Goal: Book appointment/travel/reservation

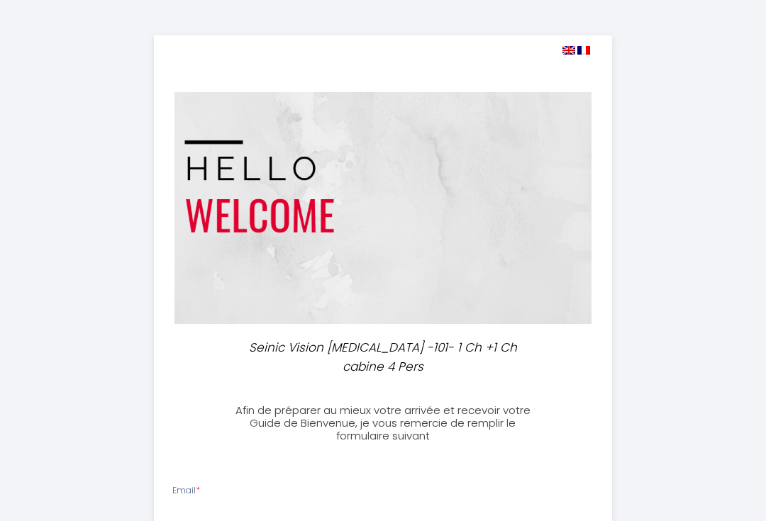
select select
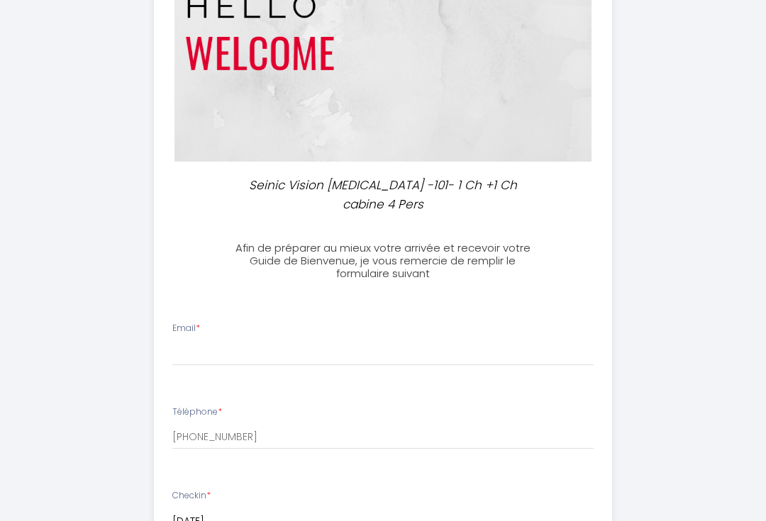
scroll to position [162, 0]
click at [302, 340] on input "Email *" at bounding box center [383, 353] width 422 height 26
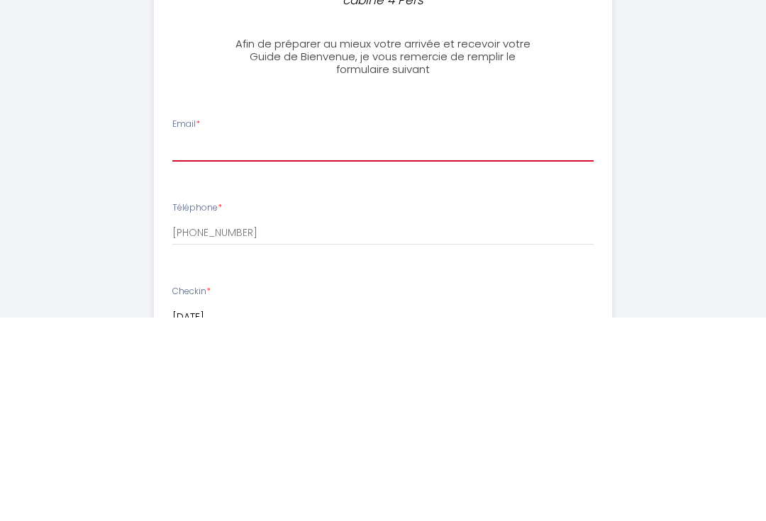
type input "[EMAIL_ADDRESS][DOMAIN_NAME]"
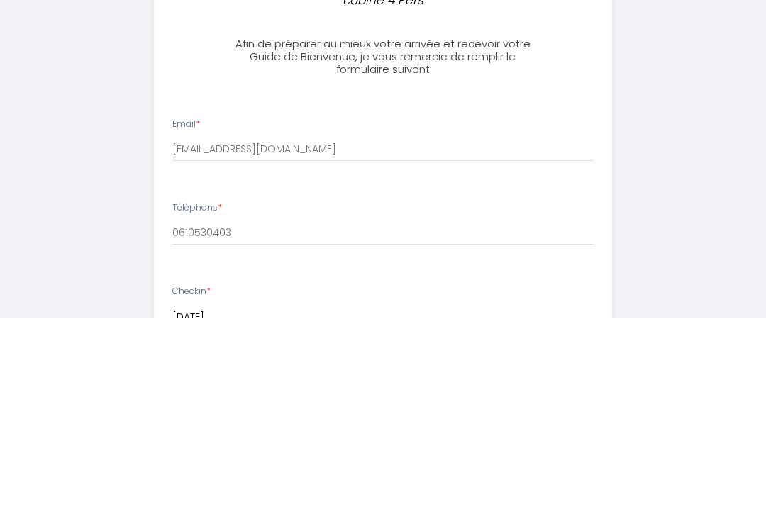
scroll to position [367, 0]
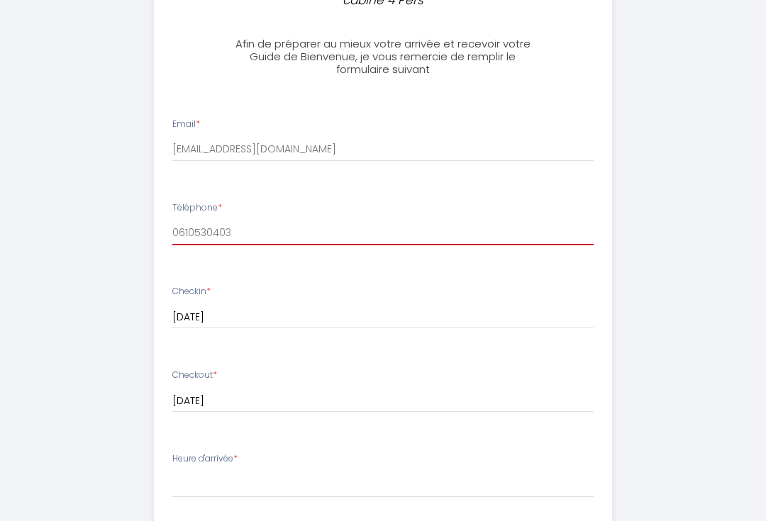
click at [177, 220] on input "0610530403" at bounding box center [383, 233] width 422 height 26
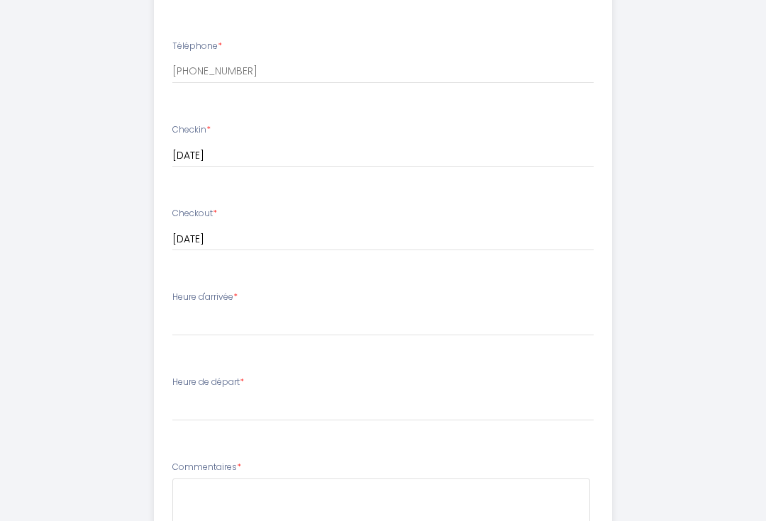
scroll to position [517, 0]
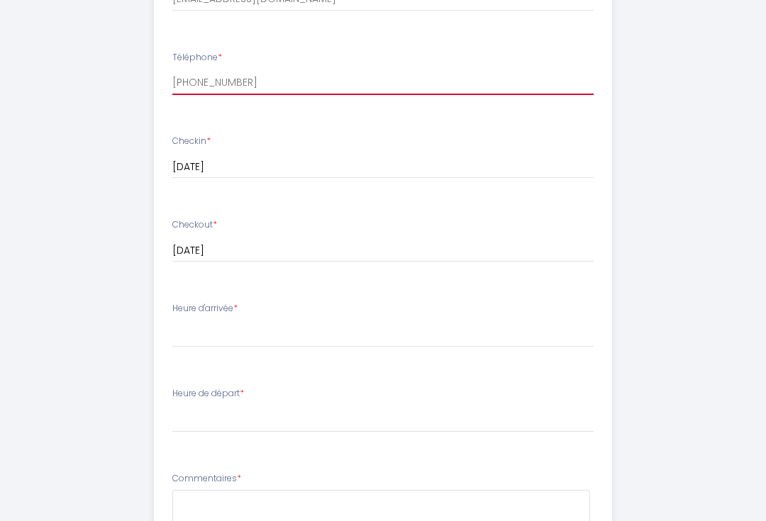
type input "[PHONE_NUMBER]"
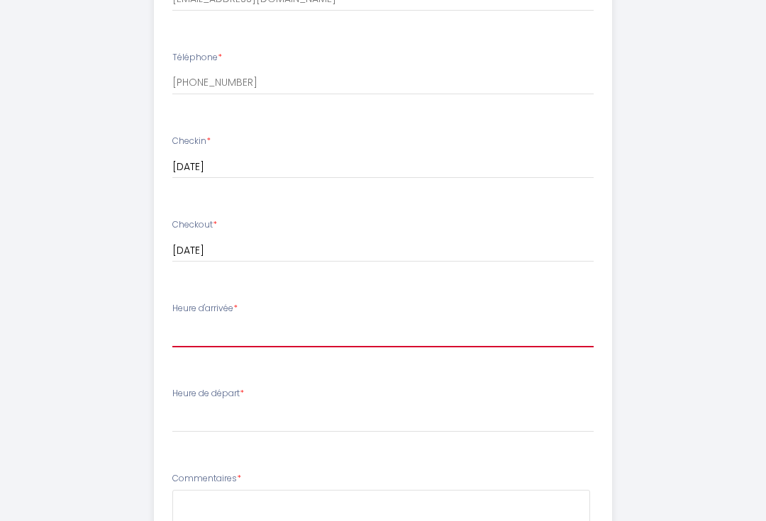
click at [282, 321] on select "16:00 16:30 17:00 17:30 18:00 18:30 19:00 19:30 20:00 20:30 21:00 21:30 22:00" at bounding box center [383, 334] width 422 height 27
select select "20:00"
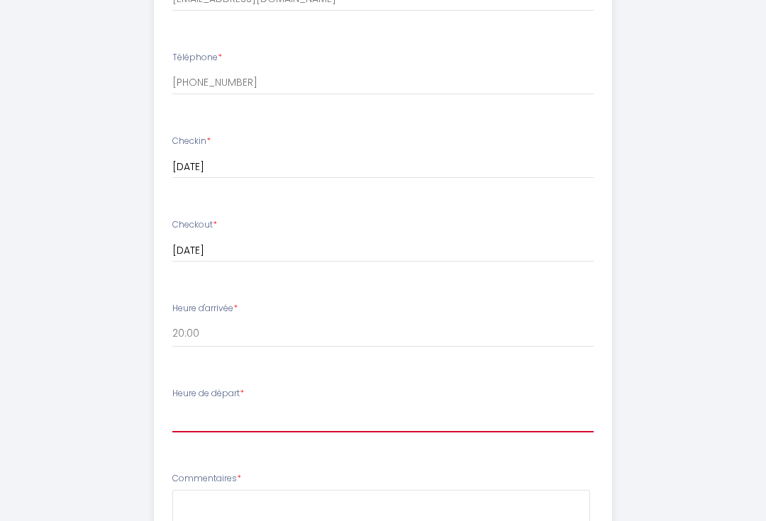
click at [243, 406] on select "00:00 00:30 01:00 01:30 02:00 02:30 03:00 03:30 04:00 04:30 05:00 05:30 06:00 0…" at bounding box center [383, 419] width 422 height 27
select select "11:00"
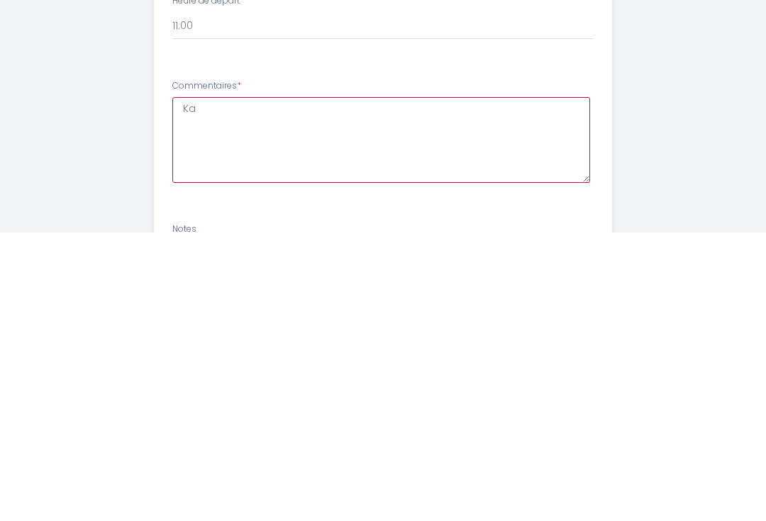
type textarea "K"
type textarea "Ik wil een parkeerplek reserveren"
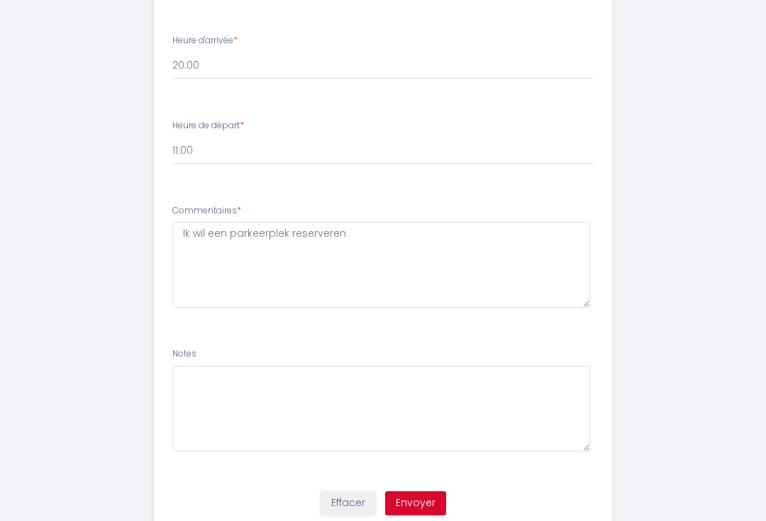
scroll to position [784, 0]
click at [424, 492] on button "Envoyer" at bounding box center [415, 504] width 61 height 24
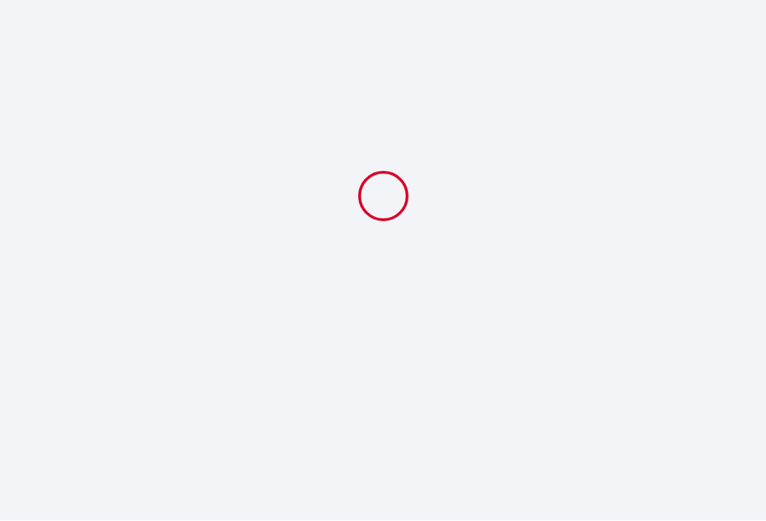
scroll to position [1, 0]
select select "20:00"
select select "11:00"
